Goal: Information Seeking & Learning: Find specific fact

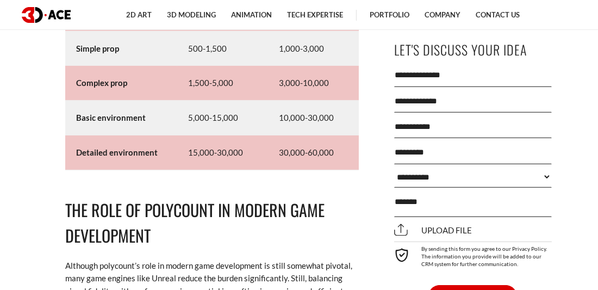
scroll to position [6412, 0]
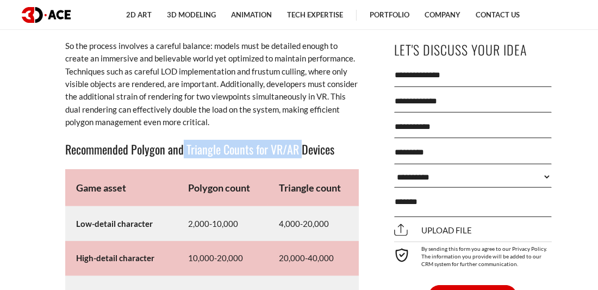
drag, startPoint x: 184, startPoint y: 160, endPoint x: 302, endPoint y: 165, distance: 117.6
click at [302, 158] on h3 "Recommended Polygon and Triangle Counts for VR/AR Devices" at bounding box center [212, 149] width 294 height 18
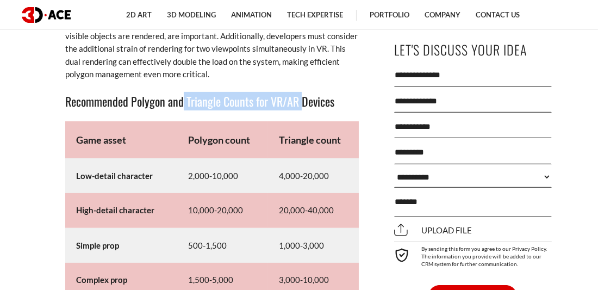
scroll to position [6489, 0]
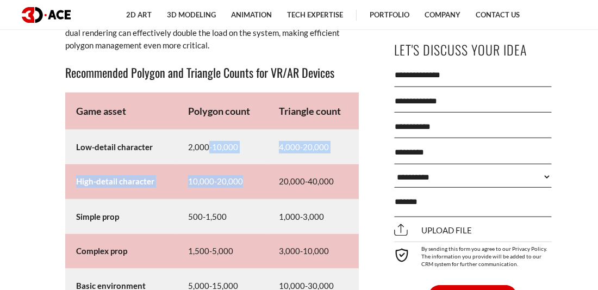
drag, startPoint x: 209, startPoint y: 164, endPoint x: 251, endPoint y: 199, distance: 54.5
click at [251, 199] on tbody "Game asset Polygon count Triangle count Low-detail character 2,000-10,000 4,000…" at bounding box center [212, 215] width 294 height 246
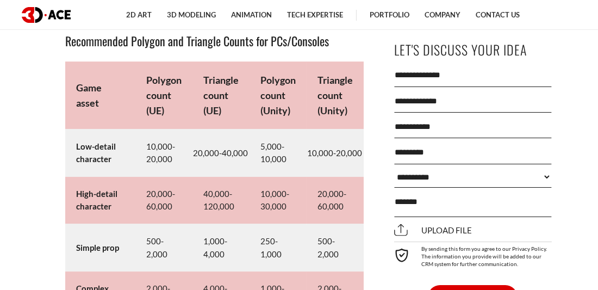
scroll to position [5362, 0]
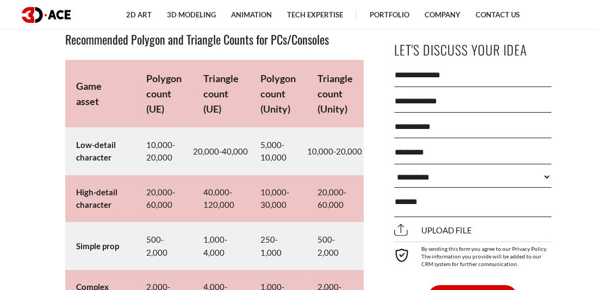
drag, startPoint x: 196, startPoint y: 202, endPoint x: 200, endPoint y: 207, distance: 6.6
click at [200, 207] on td "40,000-120,000" at bounding box center [221, 198] width 57 height 47
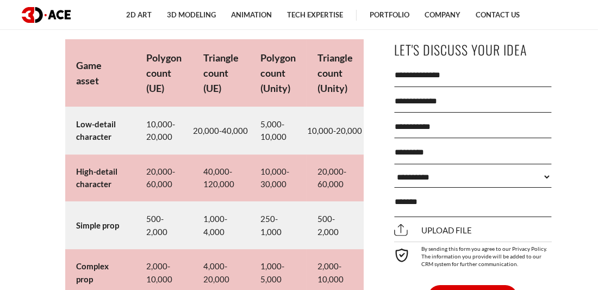
scroll to position [5394, 0]
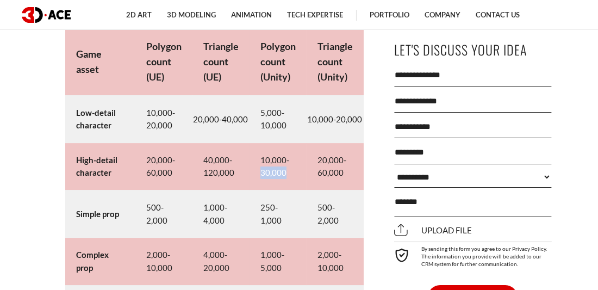
drag, startPoint x: 266, startPoint y: 181, endPoint x: 293, endPoint y: 190, distance: 28.2
click at [293, 190] on td "10,000-30,000" at bounding box center [278, 166] width 57 height 47
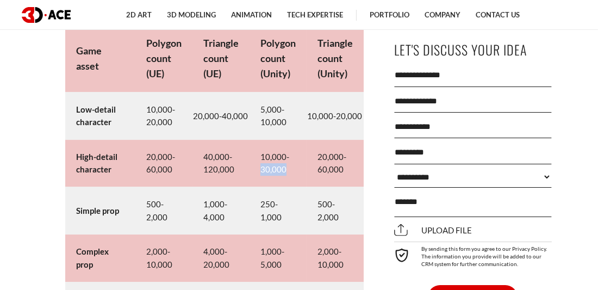
scroll to position [5395, 0]
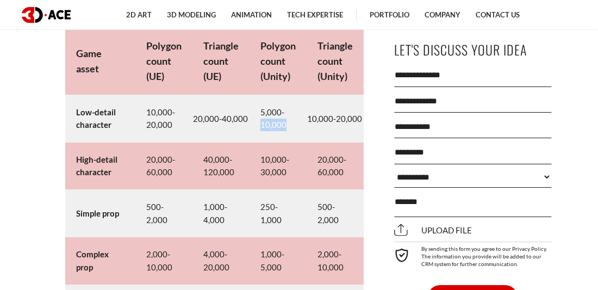
drag, startPoint x: 266, startPoint y: 139, endPoint x: 287, endPoint y: 144, distance: 21.8
click at [287, 142] on td "5,000-10,000" at bounding box center [278, 118] width 57 height 47
drag, startPoint x: 256, startPoint y: 180, endPoint x: 298, endPoint y: 187, distance: 42.5
click at [299, 187] on td "10,000-30,000" at bounding box center [278, 166] width 57 height 47
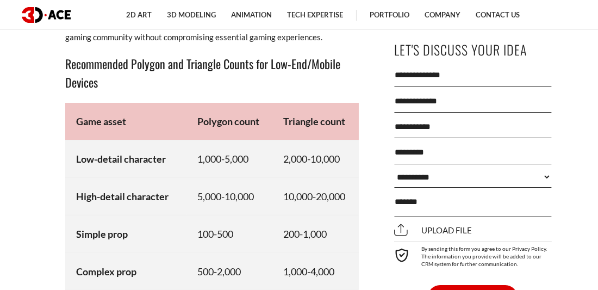
scroll to position [5955, 0]
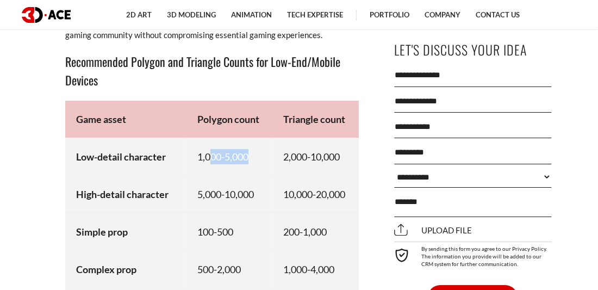
drag, startPoint x: 213, startPoint y: 162, endPoint x: 251, endPoint y: 178, distance: 41.7
click at [251, 175] on td "1,000-5,000" at bounding box center [230, 157] width 86 height 38
drag, startPoint x: 195, startPoint y: 201, endPoint x: 262, endPoint y: 217, distance: 68.9
click at [262, 213] on td "5,000-10,000" at bounding box center [230, 194] width 86 height 38
drag, startPoint x: 199, startPoint y: 165, endPoint x: 250, endPoint y: 180, distance: 52.7
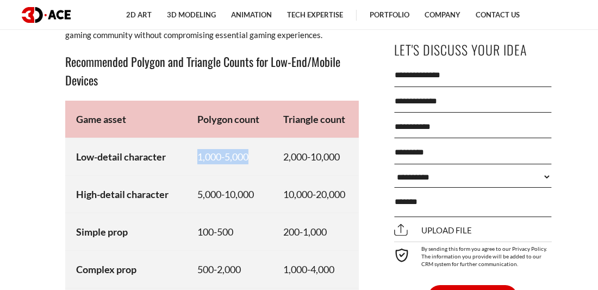
click at [250, 175] on td "1,000-5,000" at bounding box center [230, 157] width 86 height 38
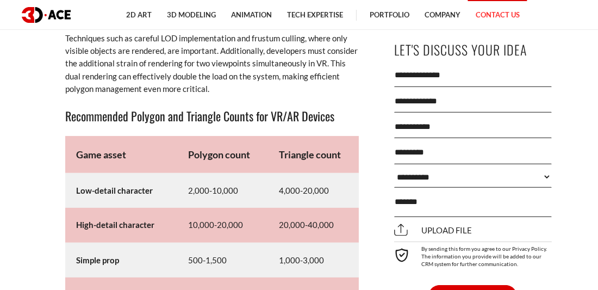
scroll to position [6448, 0]
